Goal: Communication & Community: Connect with others

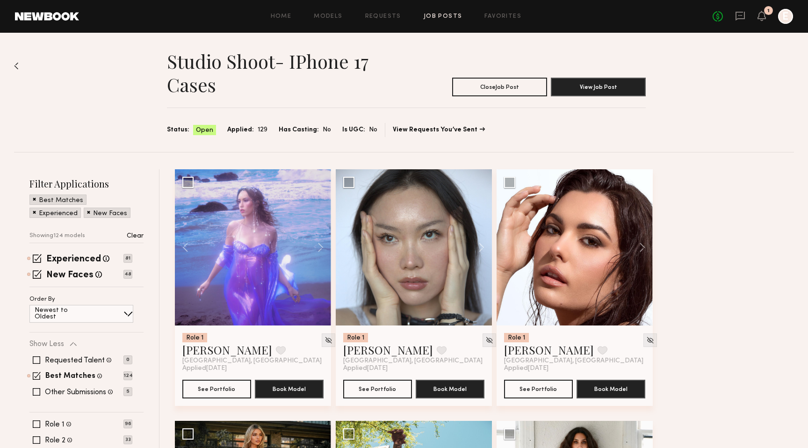
scroll to position [3155, 0]
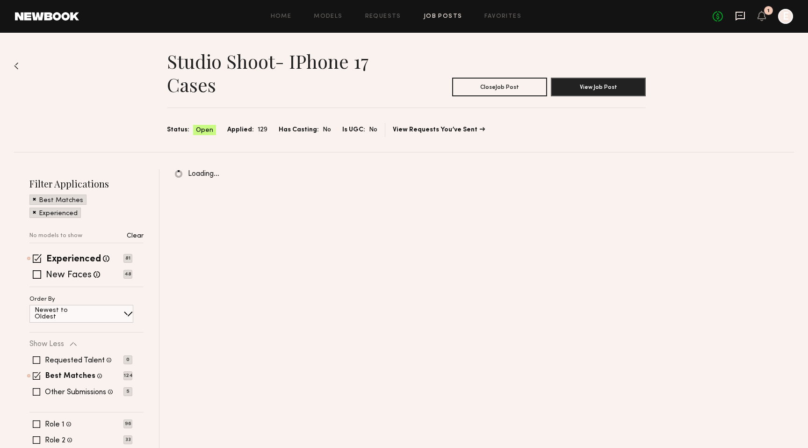
click at [736, 14] on icon at bounding box center [739, 16] width 9 height 9
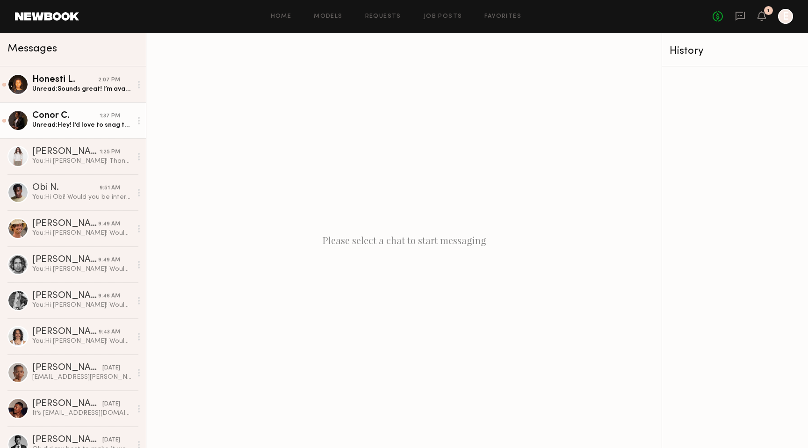
click at [91, 125] on div "Unread: Hey! I’d love to snag the 30th shoot date if possible. Let me know if y…" at bounding box center [82, 125] width 100 height 9
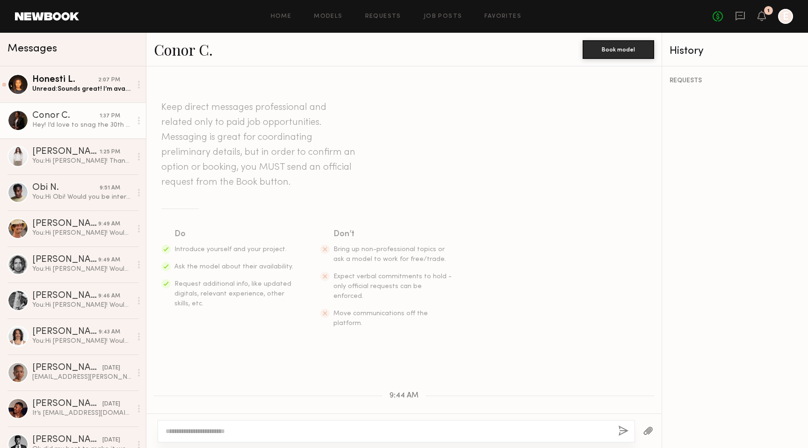
click at [50, 115] on div "Conor C." at bounding box center [65, 115] width 67 height 9
click at [173, 51] on link "Conor C." at bounding box center [183, 49] width 59 height 20
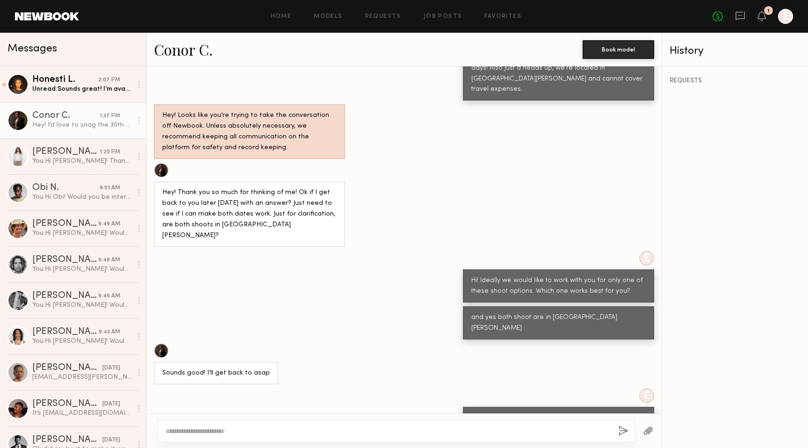
scroll to position [540, 0]
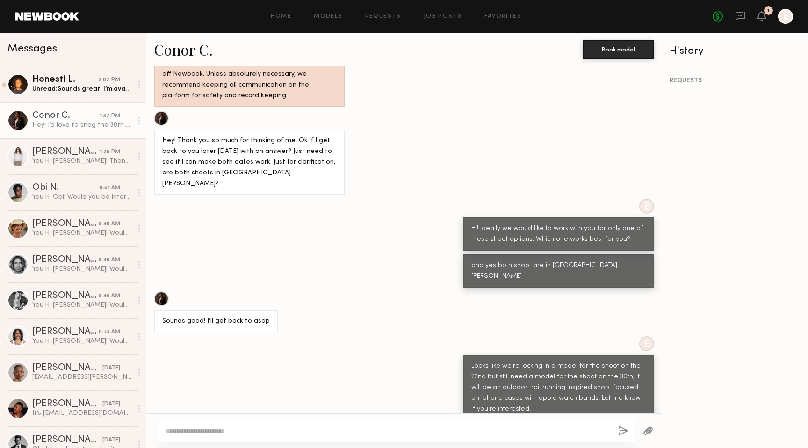
click at [255, 430] on textarea at bounding box center [388, 430] width 445 height 9
click at [214, 432] on textarea "**********" at bounding box center [388, 430] width 445 height 9
type textarea "**********"
click at [620, 431] on button "button" at bounding box center [623, 431] width 10 height 12
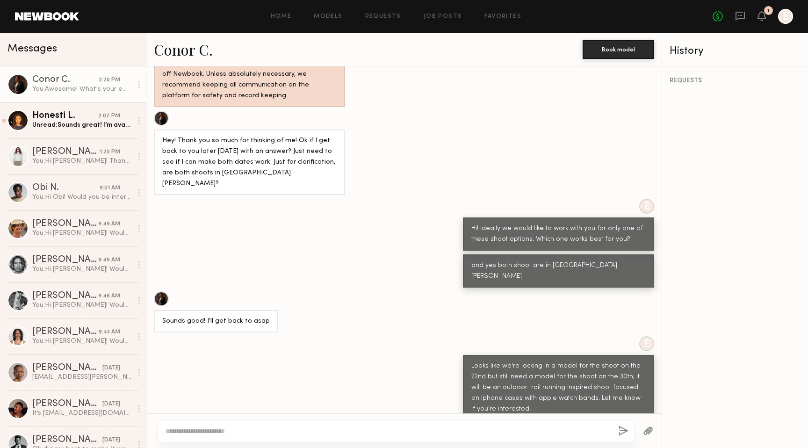
scroll to position [656, 0]
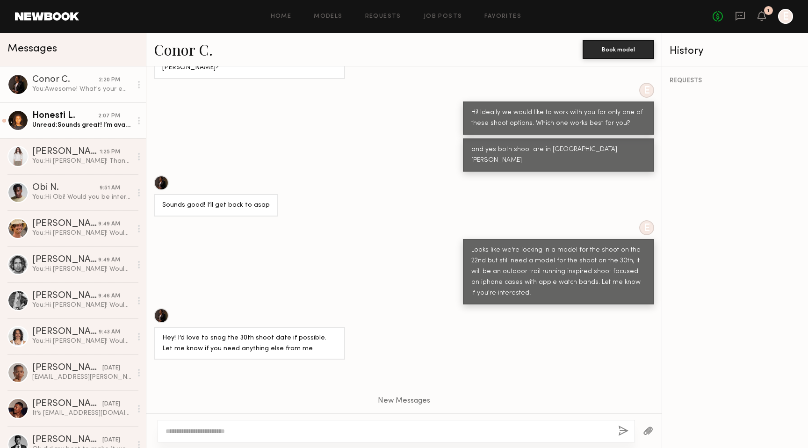
click at [84, 118] on div "Honesti L." at bounding box center [65, 115] width 66 height 9
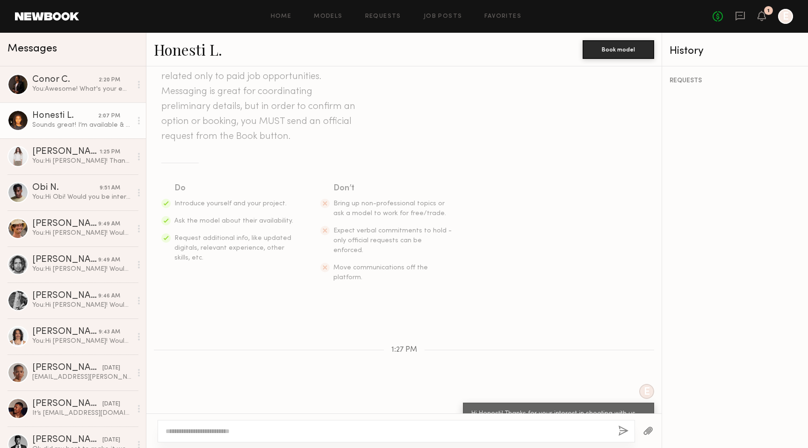
scroll to position [115, 0]
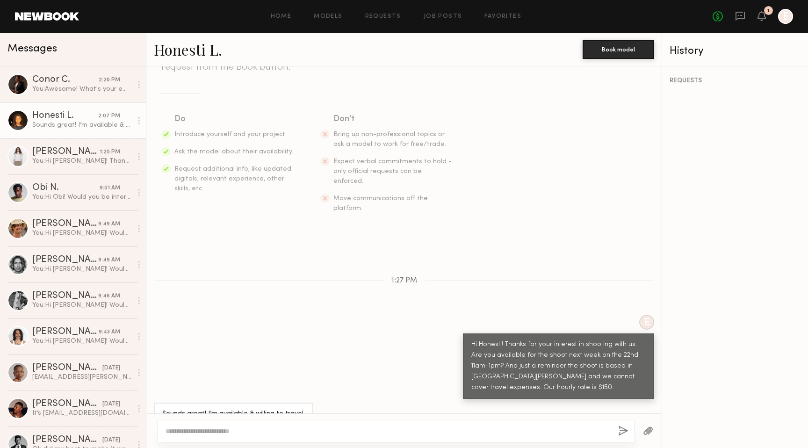
click at [187, 50] on link "Honesti L." at bounding box center [188, 49] width 68 height 20
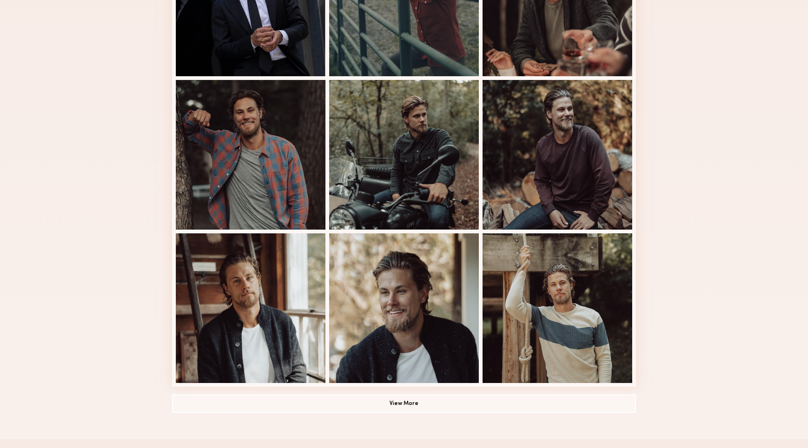
scroll to position [452, 0]
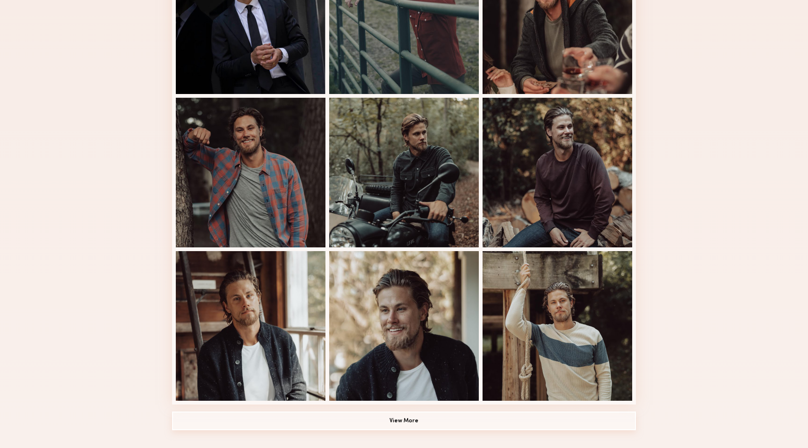
click at [412, 416] on button "View More" at bounding box center [404, 420] width 464 height 19
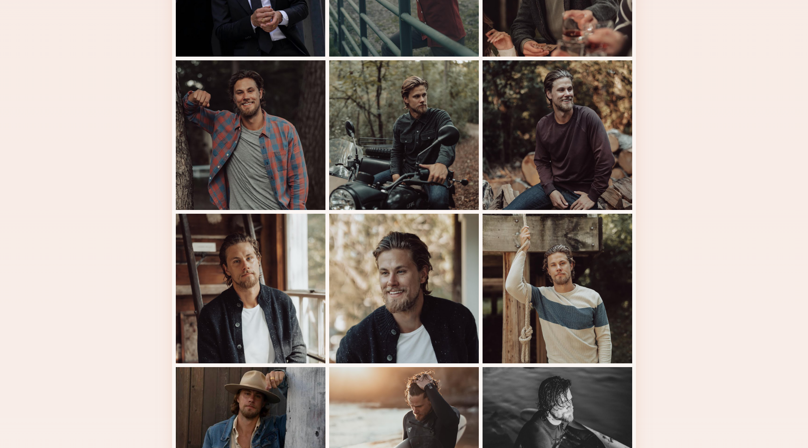
scroll to position [511, 0]
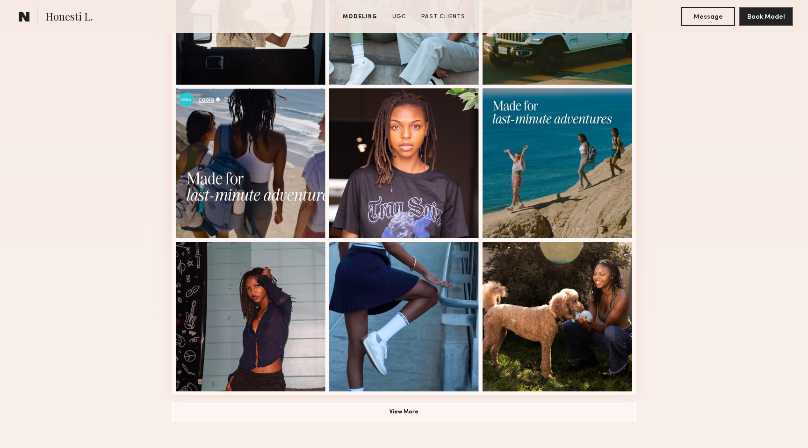
scroll to position [497, 0]
